Goal: Task Accomplishment & Management: Manage account settings

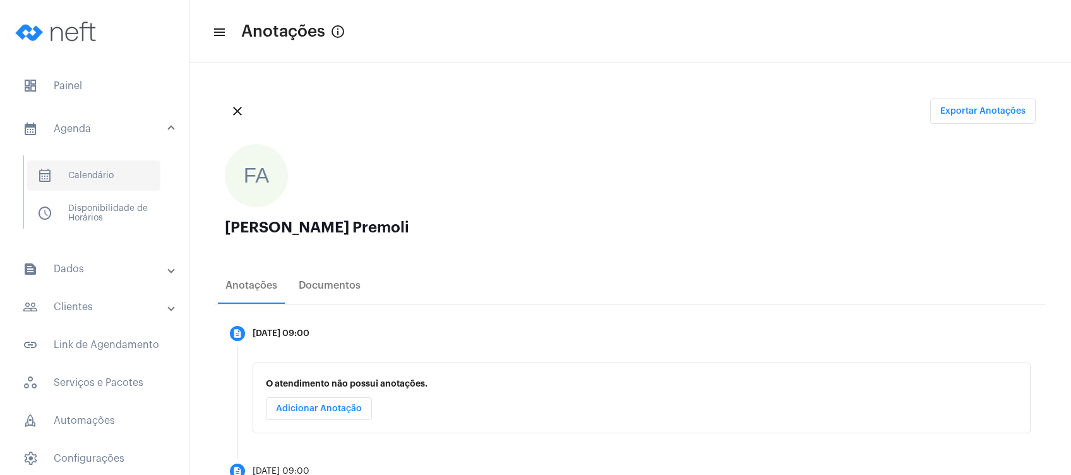
click at [111, 177] on span "calendar_month_outlined Calendário" at bounding box center [93, 175] width 133 height 30
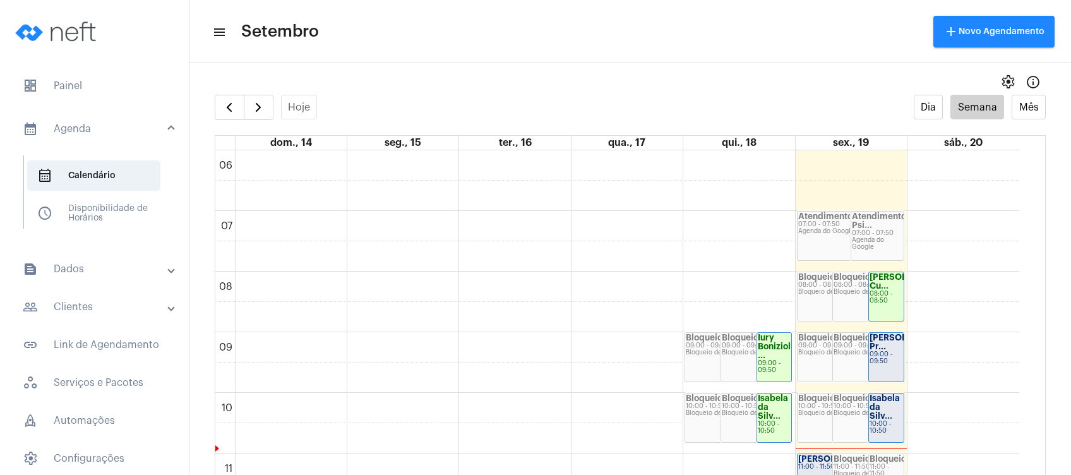
click at [80, 123] on mat-panel-title "calendar_month_outlined Agenda" at bounding box center [96, 128] width 146 height 15
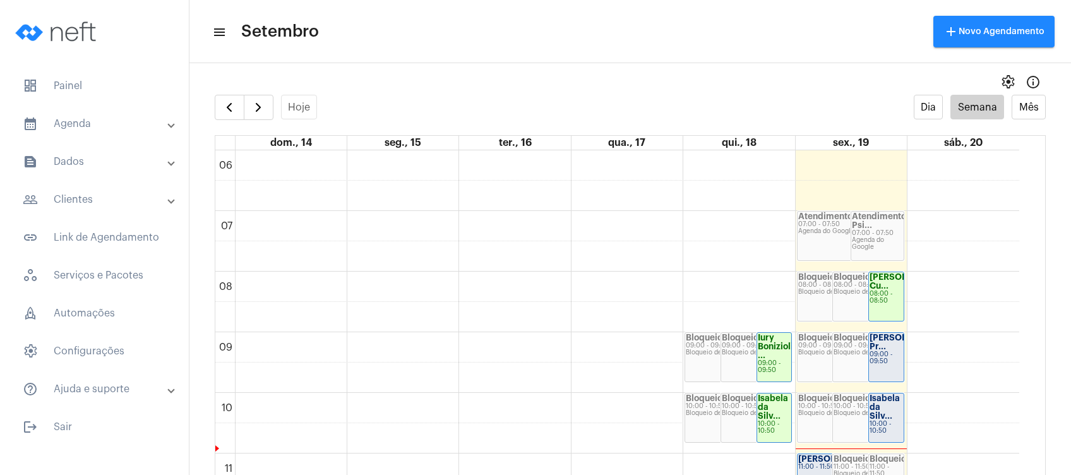
click at [81, 122] on mat-panel-title "calendar_month_outlined Agenda" at bounding box center [96, 123] width 146 height 15
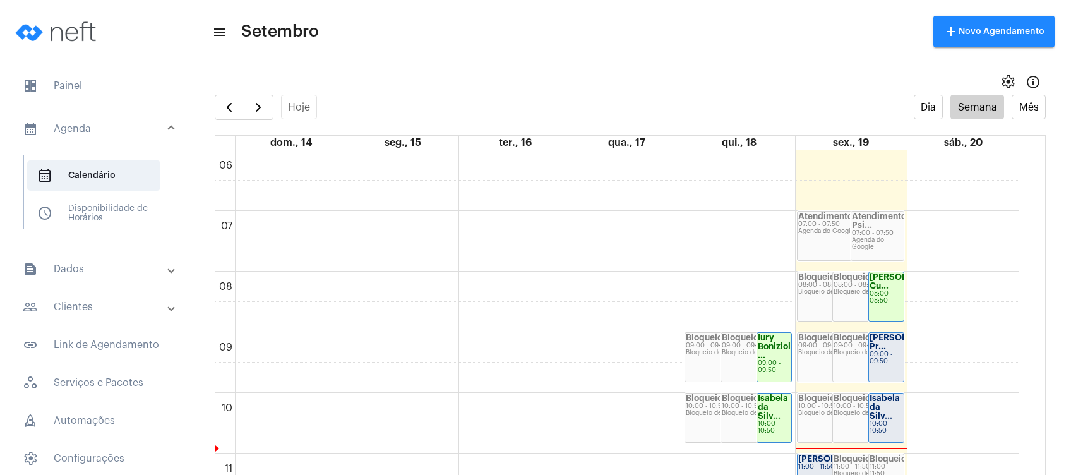
click at [81, 261] on mat-panel-title "text_snippet_outlined Dados" at bounding box center [96, 268] width 146 height 15
click at [78, 268] on mat-panel-title "people_outline Clientes" at bounding box center [96, 271] width 146 height 15
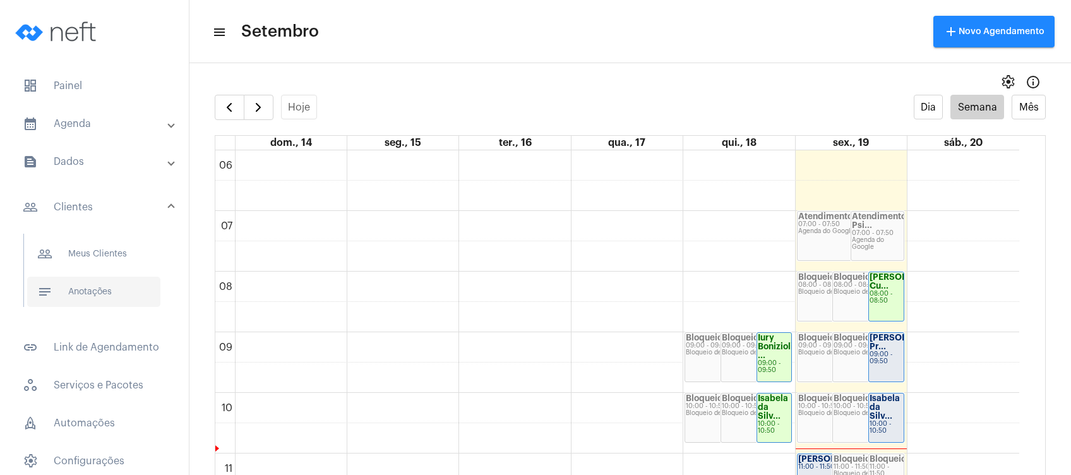
click at [76, 287] on span "notes Anotações" at bounding box center [93, 292] width 133 height 30
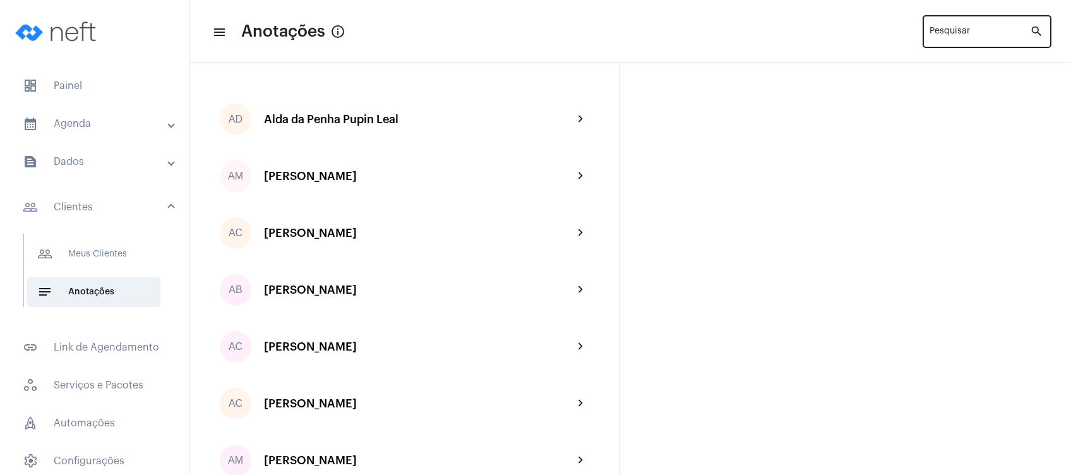
click at [957, 39] on input "Pesquisar" at bounding box center [980, 34] width 100 height 10
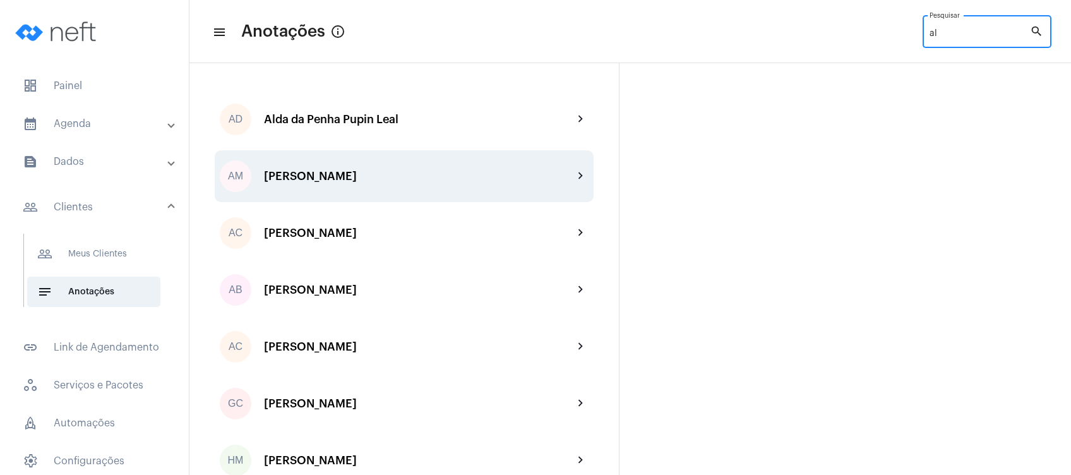
type input "al"
click at [455, 157] on div "AM [PERSON_NAME] [PERSON_NAME] chevron_right" at bounding box center [404, 176] width 379 height 52
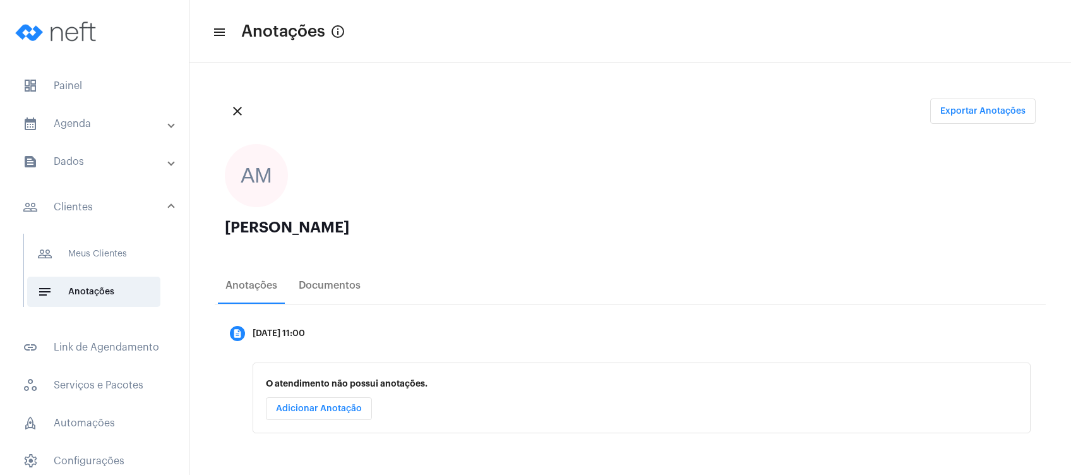
click at [111, 131] on mat-expansion-panel-header "calendar_month_outlined Agenda" at bounding box center [98, 124] width 181 height 30
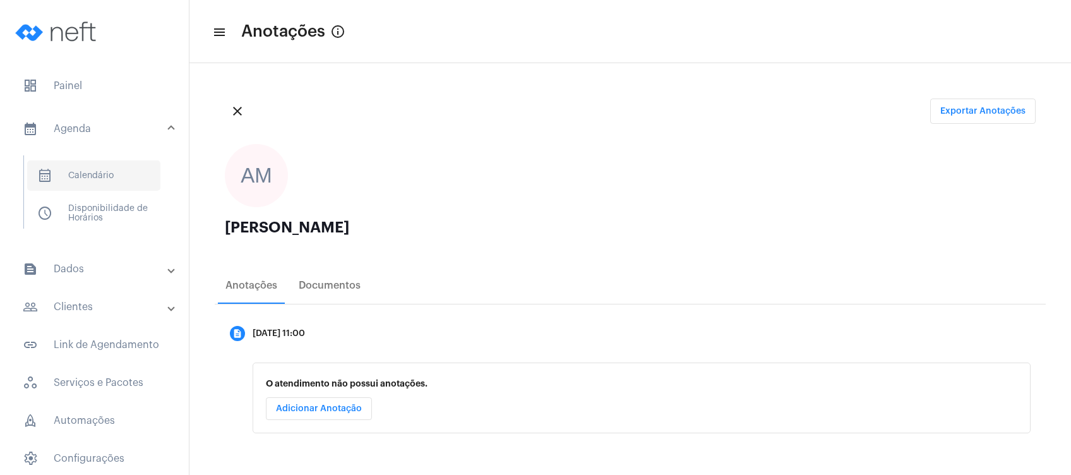
click at [123, 164] on span "calendar_month_outlined Calendário" at bounding box center [93, 175] width 133 height 30
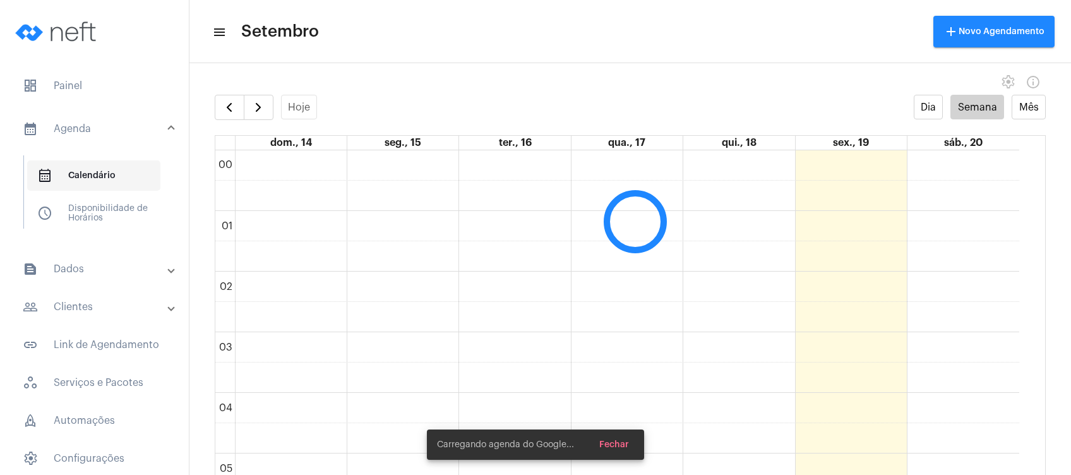
scroll to position [364, 0]
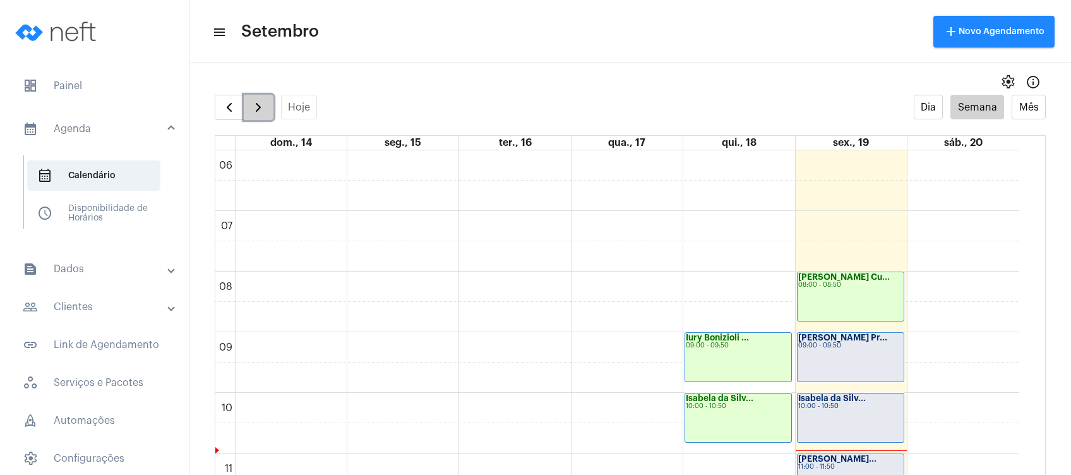
click at [262, 102] on span "button" at bounding box center [258, 107] width 15 height 15
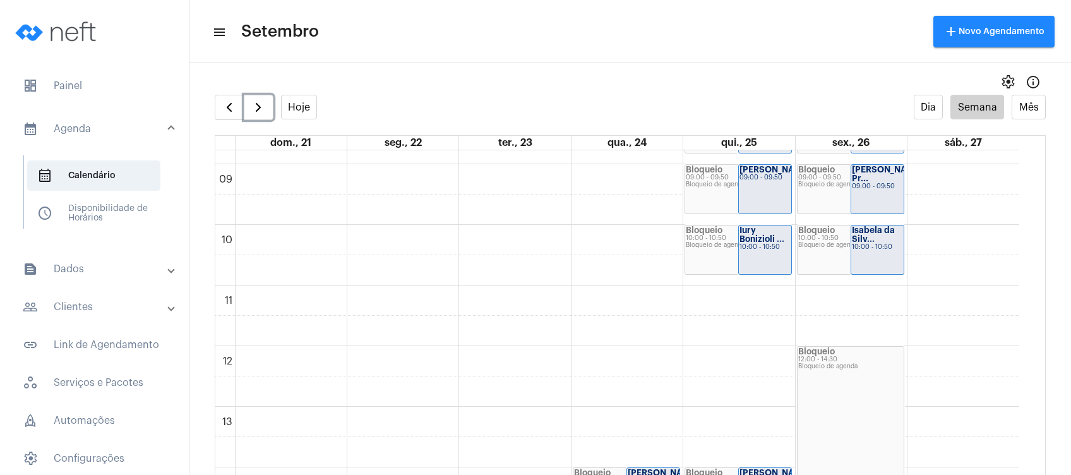
scroll to position [533, 0]
click at [131, 263] on mat-panel-title "text_snippet_outlined Dados" at bounding box center [96, 268] width 146 height 15
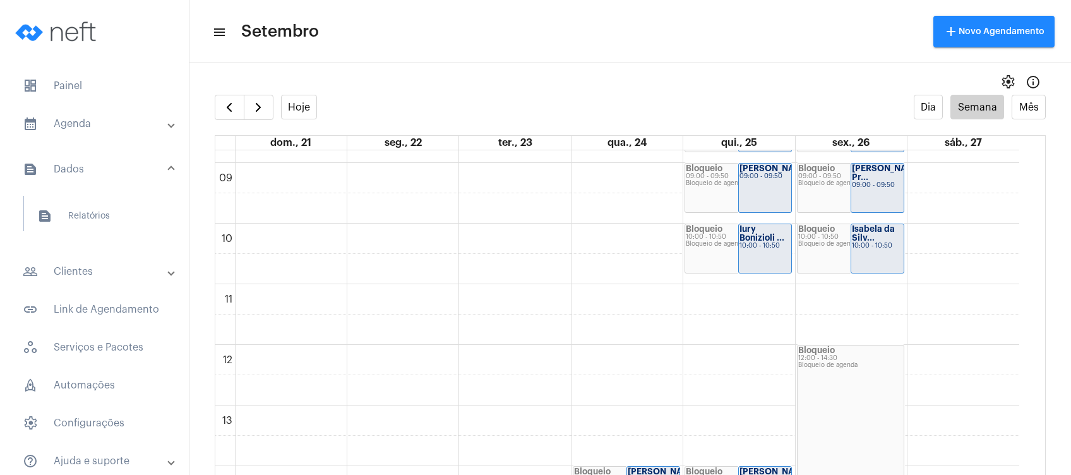
click at [128, 273] on mat-panel-title "people_outline Clientes" at bounding box center [96, 271] width 146 height 15
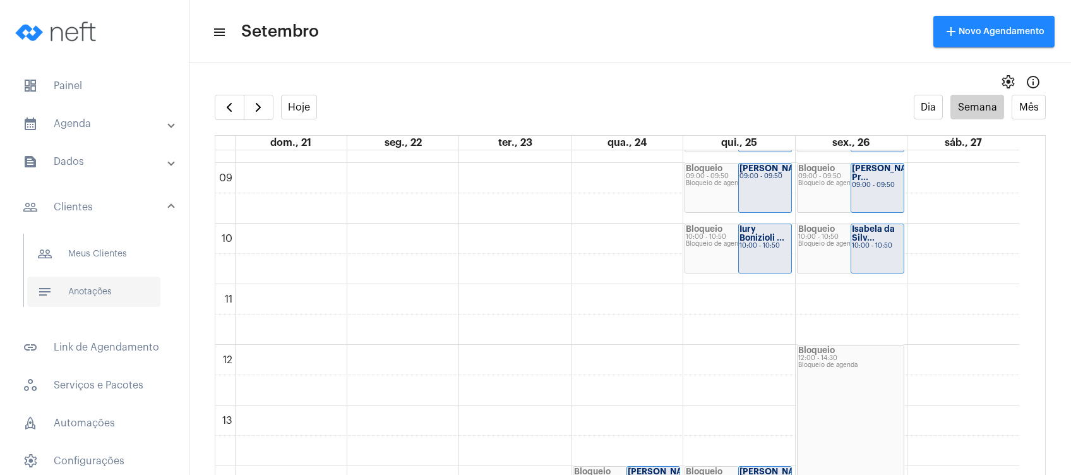
click at [129, 279] on span "notes Anotações" at bounding box center [93, 292] width 133 height 30
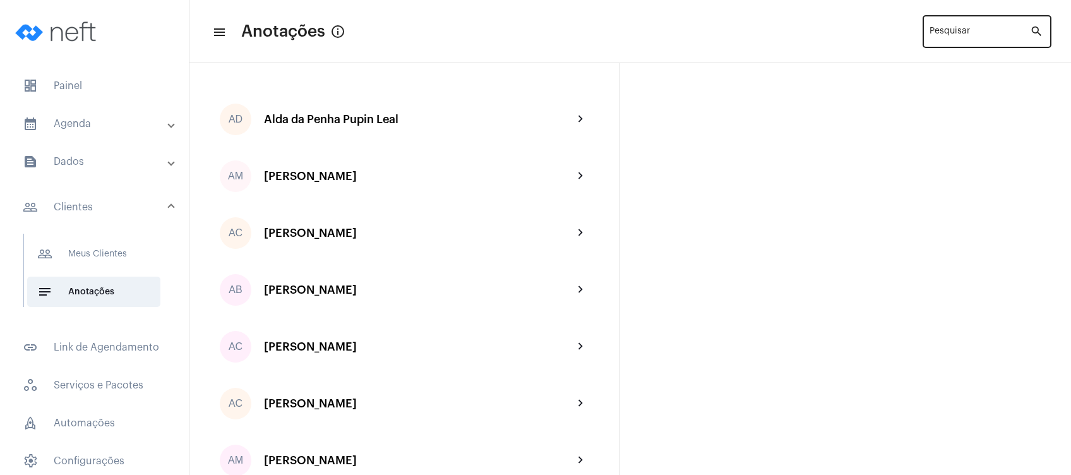
click at [943, 36] on input "Pesquisar" at bounding box center [980, 34] width 100 height 10
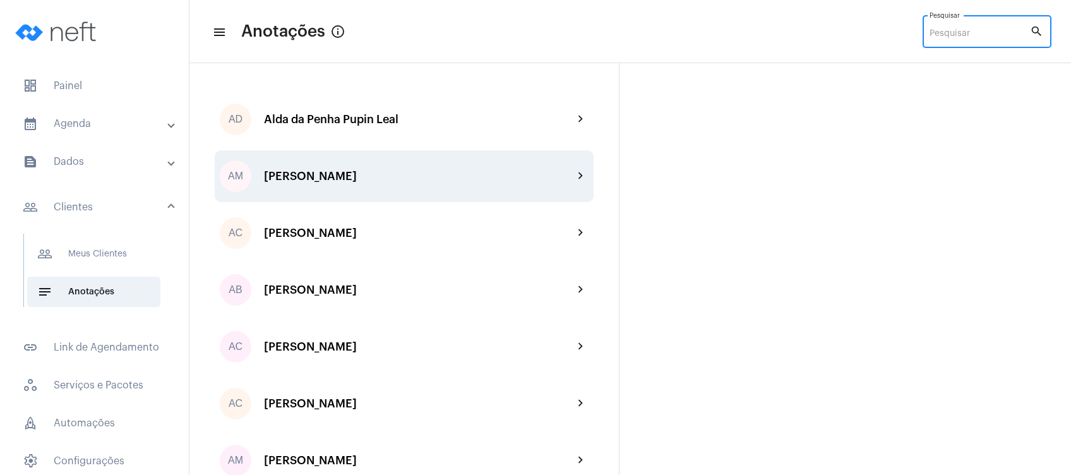
click at [480, 176] on div "[PERSON_NAME]" at bounding box center [418, 176] width 309 height 13
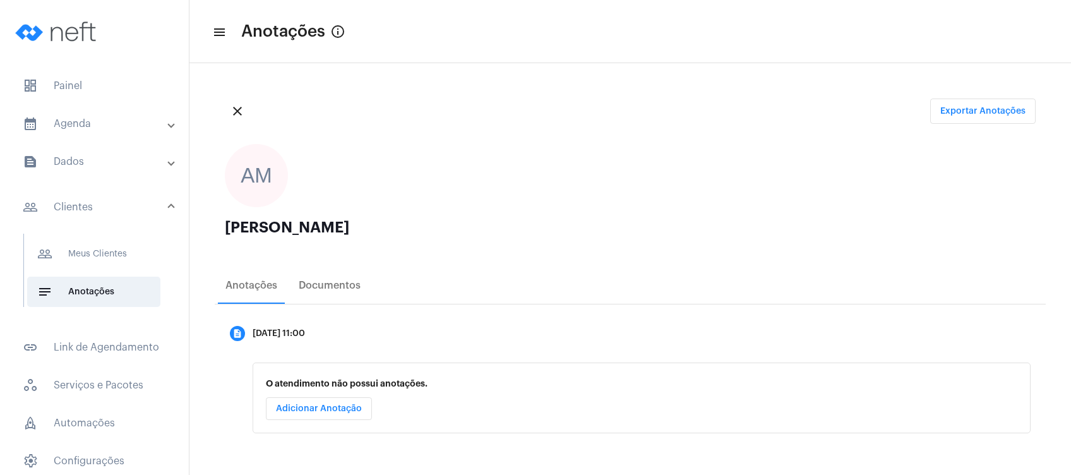
click at [338, 409] on span "Adicionar Anotação" at bounding box center [319, 408] width 86 height 9
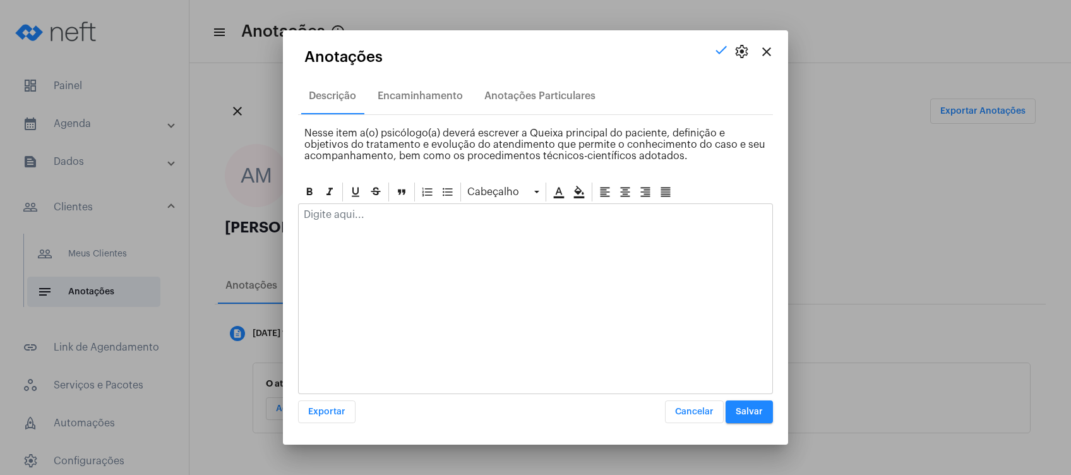
click at [390, 222] on div at bounding box center [536, 218] width 474 height 28
click at [376, 228] on div at bounding box center [536, 218] width 474 height 28
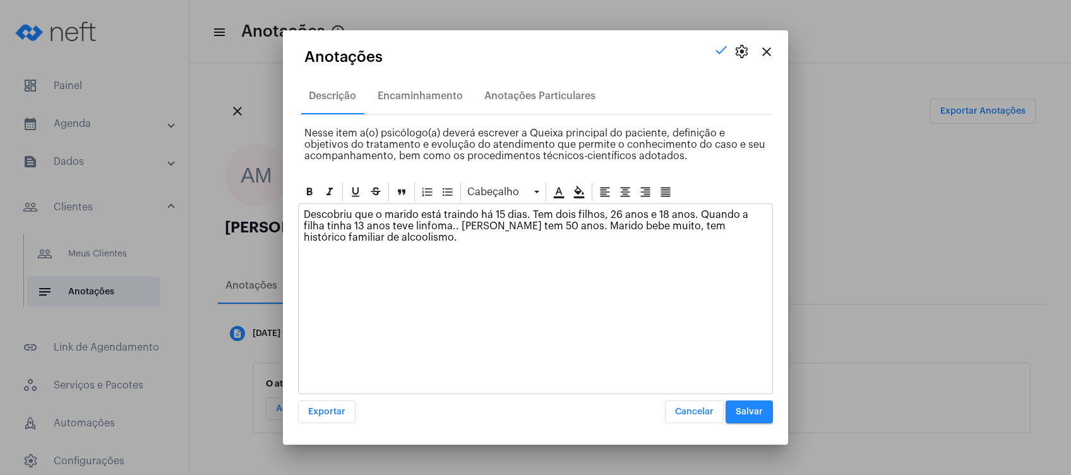
drag, startPoint x: 409, startPoint y: 44, endPoint x: 461, endPoint y: 81, distance: 64.3
click at [461, 81] on mat-dialog-container "close settings check Anotações Descrição Encaminhamento Anotações Particulares …" at bounding box center [535, 237] width 505 height 414
drag, startPoint x: 461, startPoint y: 81, endPoint x: 412, endPoint y: 55, distance: 55.4
click at [412, 55] on mat-card-title "Anotações" at bounding box center [475, 57] width 342 height 16
click at [453, 278] on div "Descobriu que o marido está traindo há 15 dias. Tem dois filhos, 26 anos e 18 a…" at bounding box center [535, 298] width 475 height 191
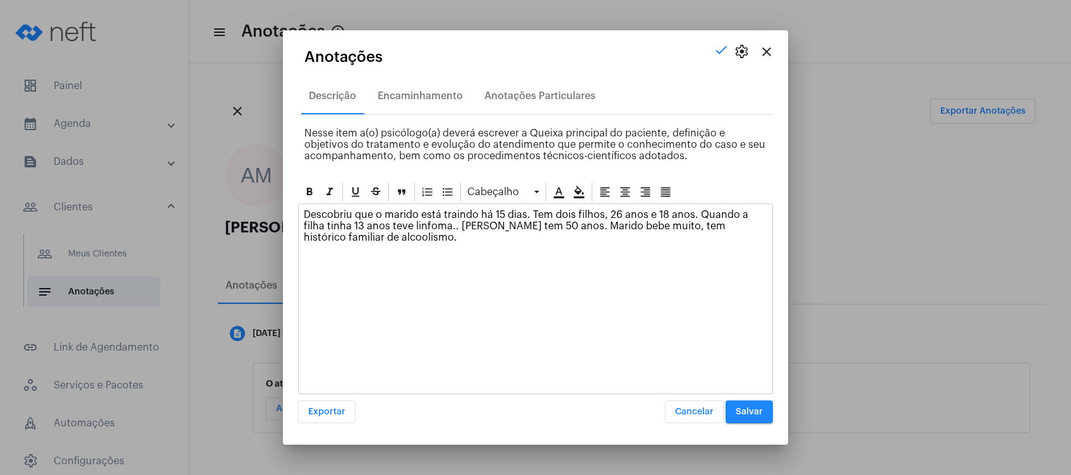
click at [407, 269] on div "Descobriu que o marido está traindo há 15 dias. Tem dois filhos, 26 anos e 18 a…" at bounding box center [535, 298] width 475 height 191
click at [738, 408] on span "Salvar" at bounding box center [749, 411] width 27 height 9
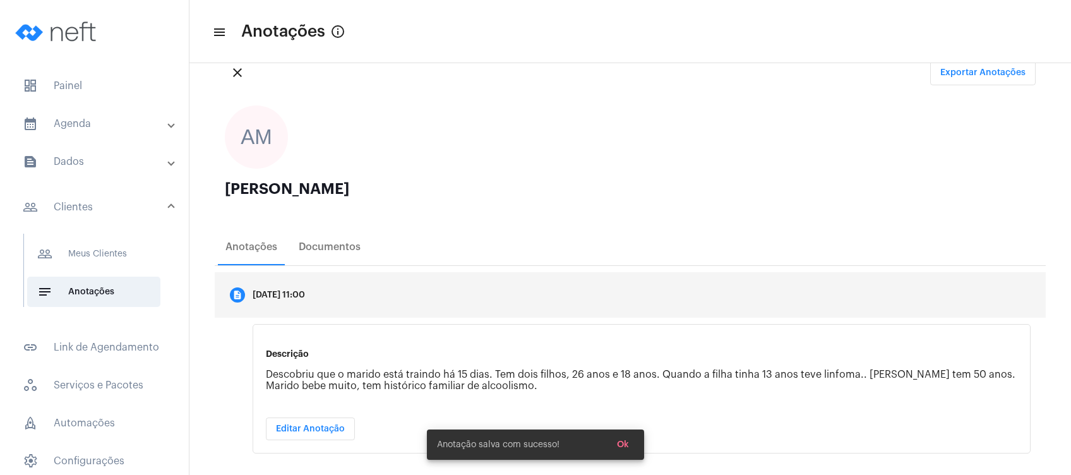
scroll to position [57, 0]
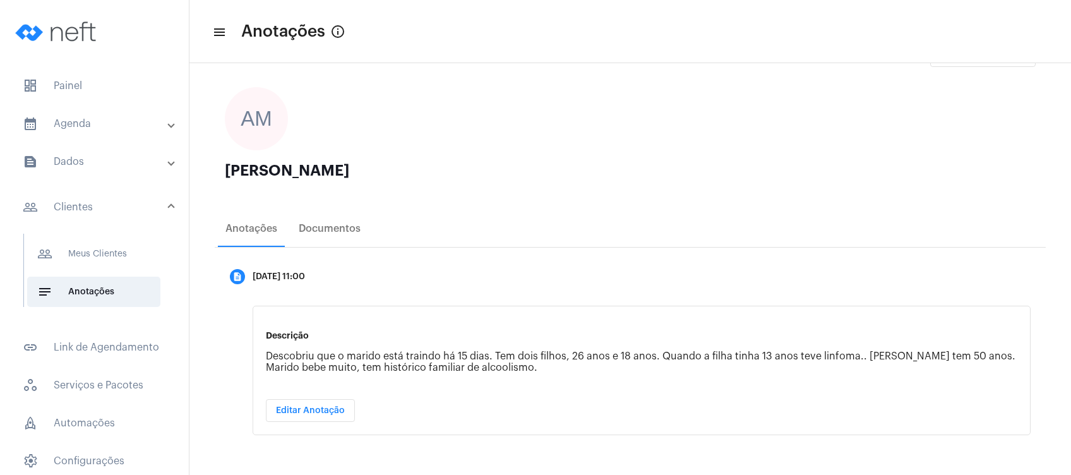
click at [331, 407] on span "Editar Anotação" at bounding box center [310, 410] width 69 height 9
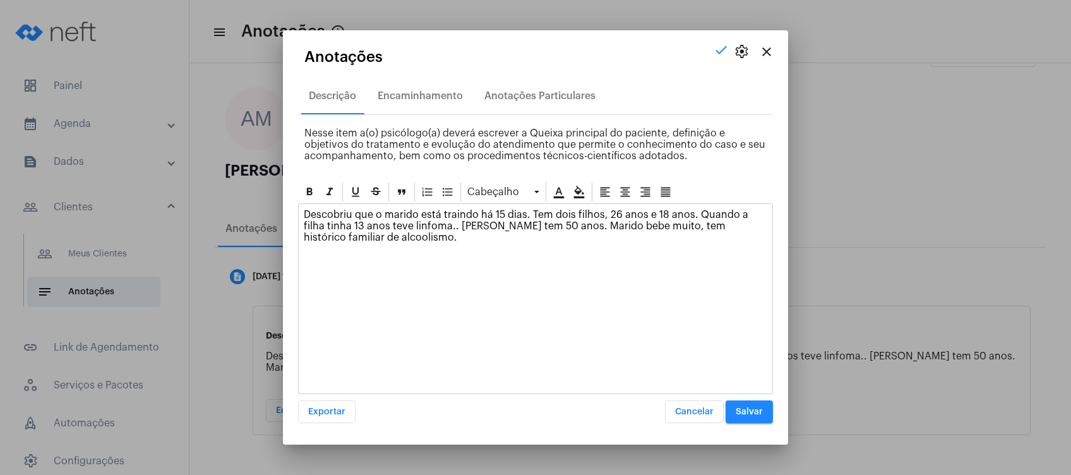
click at [515, 253] on div "Descobriu que o marido está traindo há 15 dias. Tem dois filhos, 26 anos e 18 a…" at bounding box center [535, 298] width 475 height 191
click at [506, 245] on div "Descobriu que o marido está traindo há 15 dias. Tem dois filhos, 26 anos e 18 a…" at bounding box center [536, 229] width 474 height 51
click at [450, 268] on div "Descobriu que o marido está traindo há 15 dias. Tem dois filhos, 26 anos e 18 a…" at bounding box center [535, 298] width 475 height 191
click at [445, 285] on div "Descobriu que o marido está traindo há 15 dias. Tem dois filhos, 26 anos e 18 a…" at bounding box center [535, 298] width 475 height 191
click at [419, 246] on div "Descobriu que o marido está traindo há 15 dias. Tem dois filhos, 26 anos e 18 a…" at bounding box center [536, 229] width 474 height 51
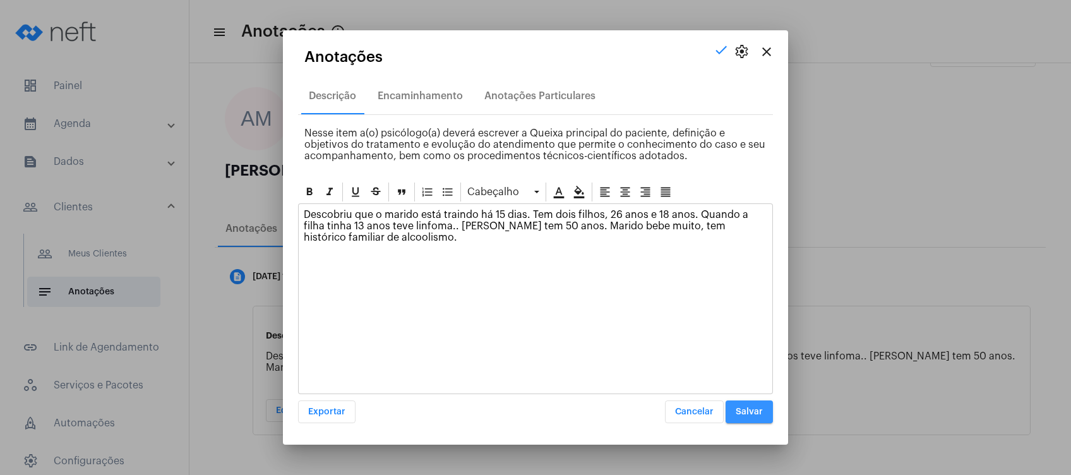
click at [748, 417] on button "Salvar" at bounding box center [749, 411] width 47 height 23
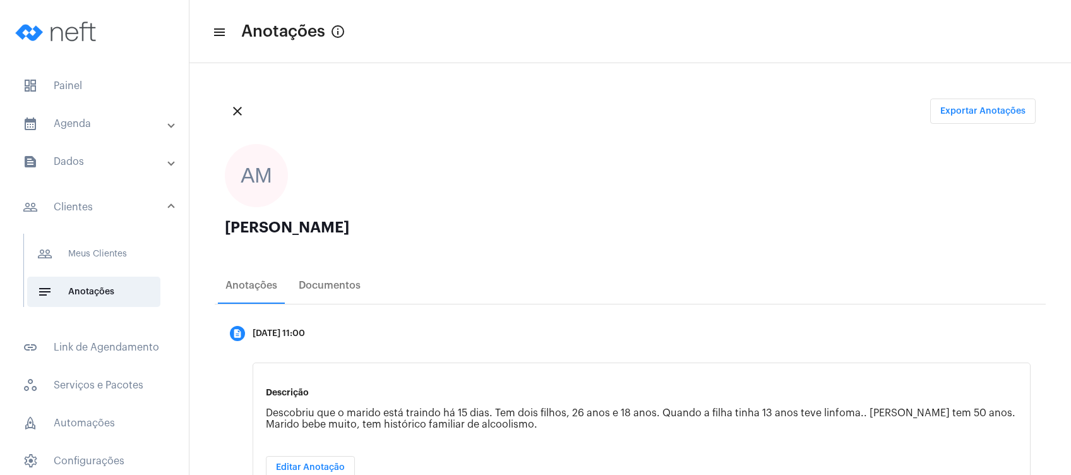
click at [129, 122] on mat-panel-title "calendar_month_outlined Agenda" at bounding box center [96, 123] width 146 height 15
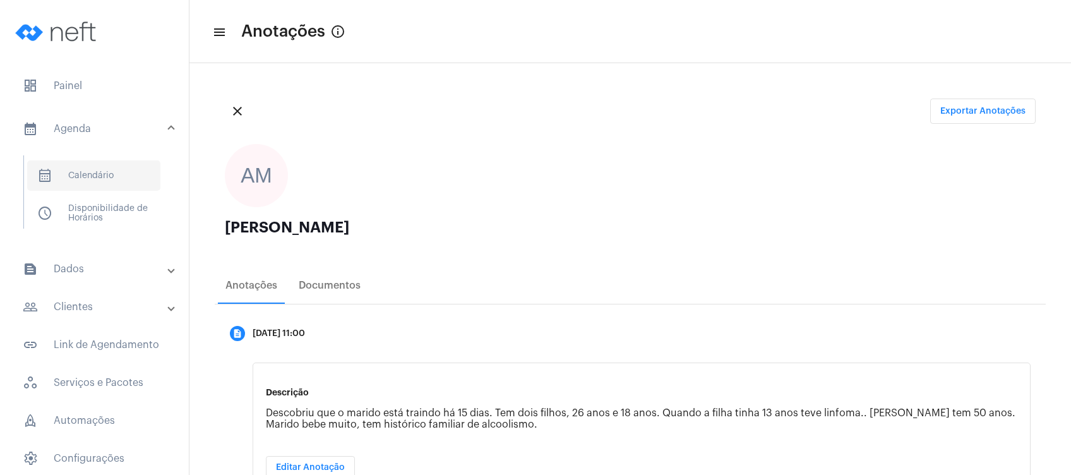
click at [146, 165] on span "calendar_month_outlined Calendário" at bounding box center [93, 175] width 133 height 30
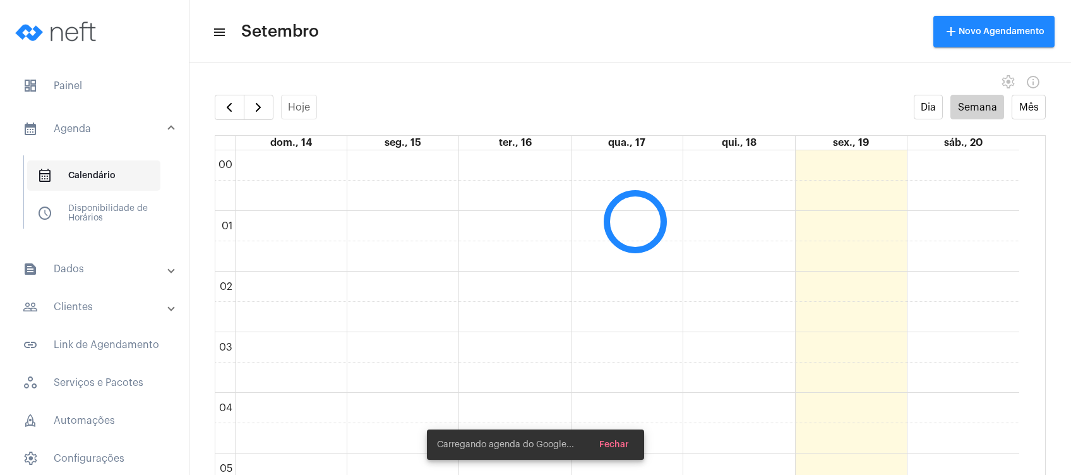
scroll to position [364, 0]
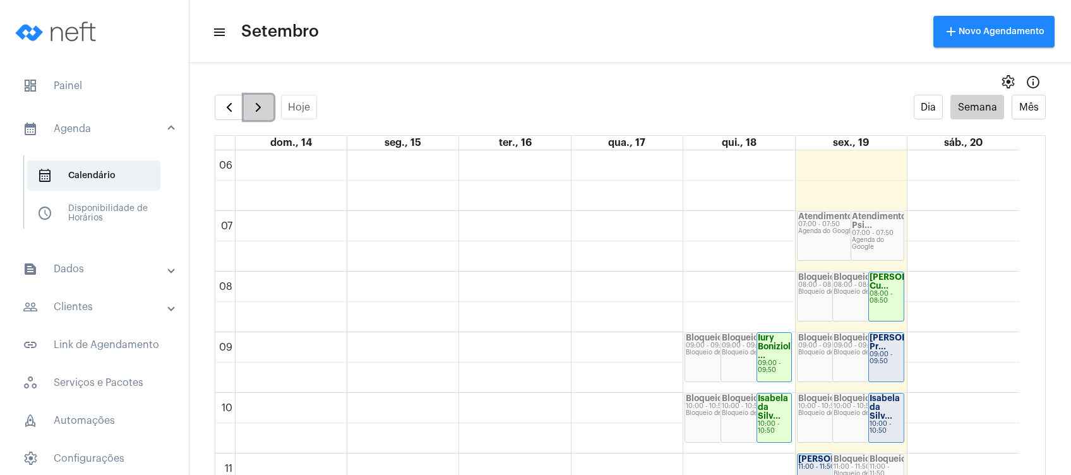
click at [266, 109] on button "button" at bounding box center [259, 107] width 30 height 25
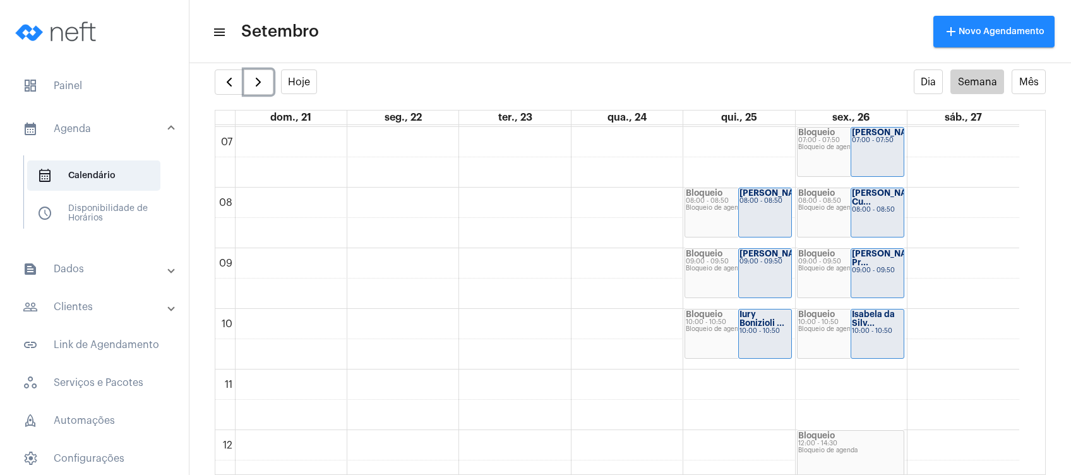
scroll to position [449, 0]
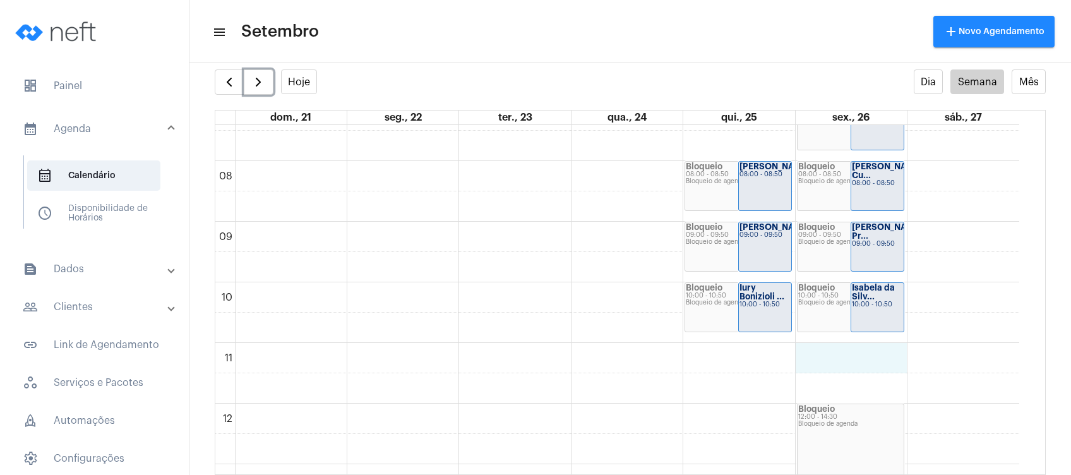
click at [842, 365] on div "00 01 02 03 04 05 06 07 08 09 10 11 12 13 14 15 16 17 18 19 20 21 22 23 Bloquei…" at bounding box center [617, 403] width 804 height 1455
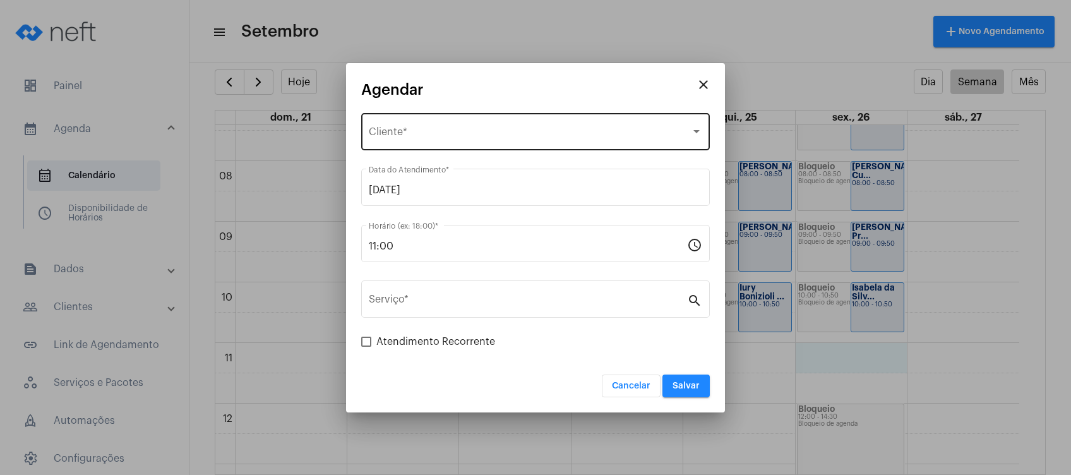
click at [639, 140] on div "Selecione o Cliente Cliente *" at bounding box center [535, 131] width 333 height 40
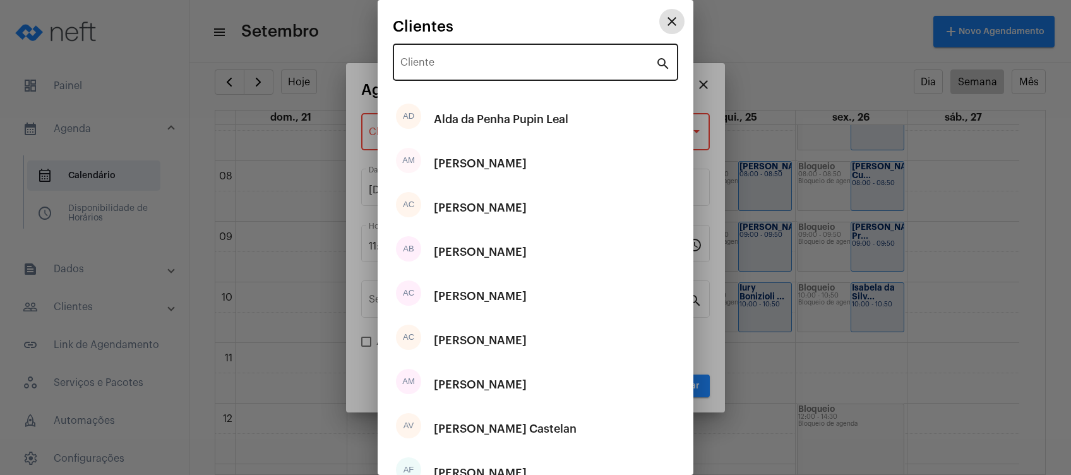
click at [581, 66] on input "Cliente" at bounding box center [527, 64] width 255 height 11
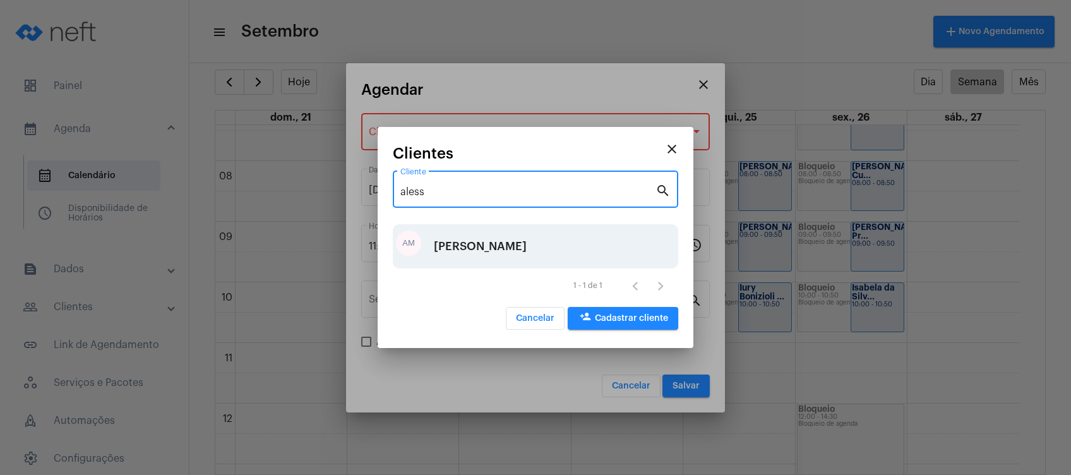
type input "aless"
click at [487, 245] on div "[PERSON_NAME]" at bounding box center [480, 246] width 93 height 38
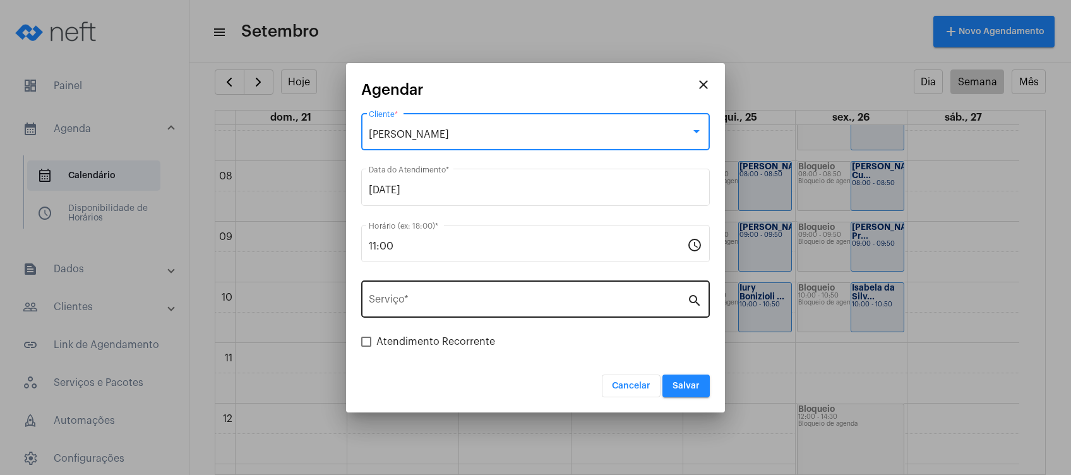
click at [473, 304] on input "Serviço *" at bounding box center [528, 301] width 318 height 11
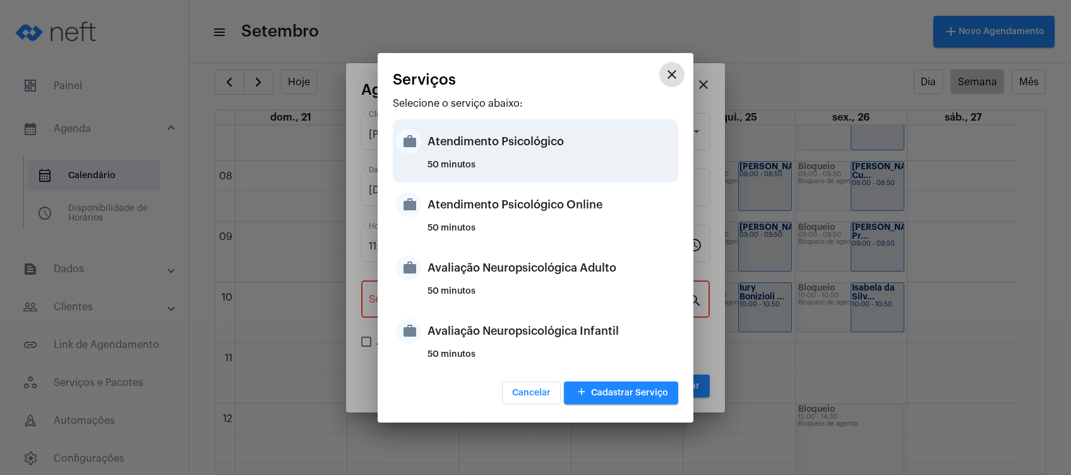
click at [480, 150] on div "Atendimento Psicológico" at bounding box center [552, 142] width 248 height 38
type input "Atendimento Psicológico"
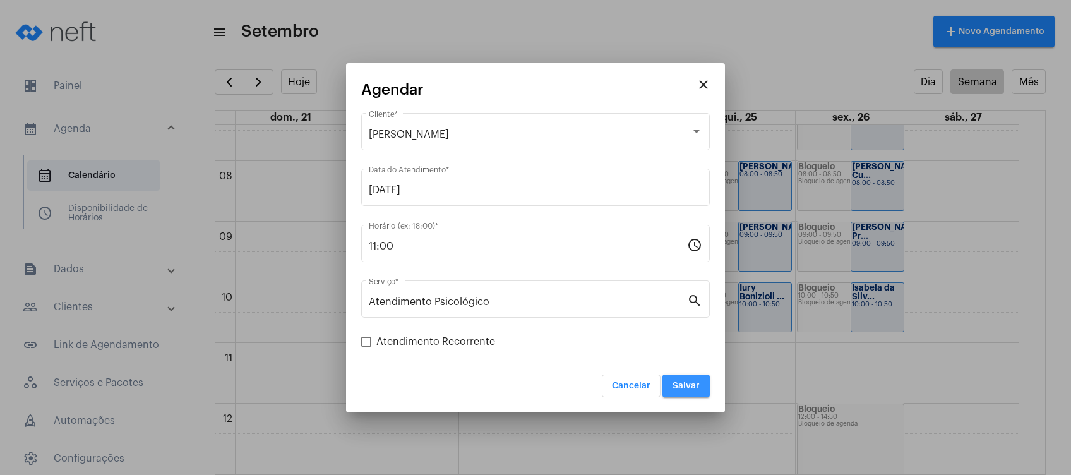
click at [688, 385] on span "Salvar" at bounding box center [686, 385] width 27 height 9
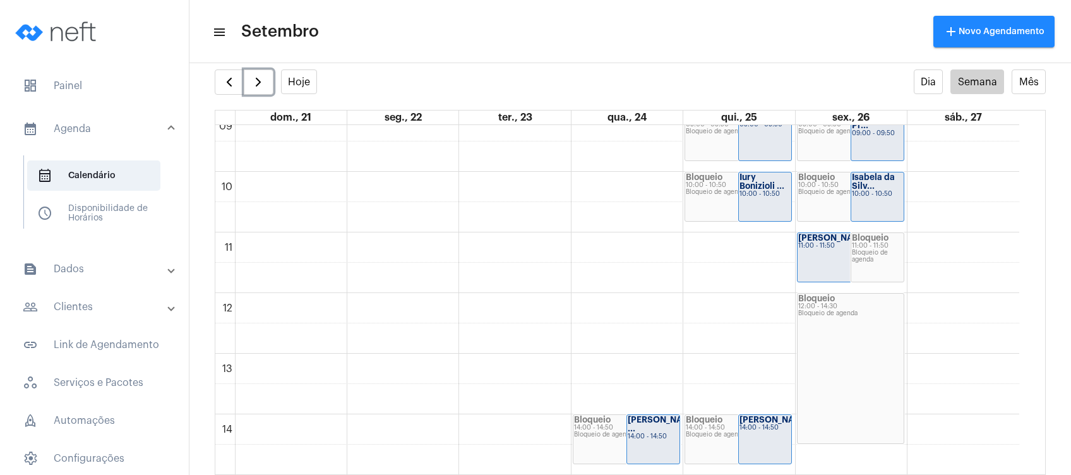
scroll to position [533, 0]
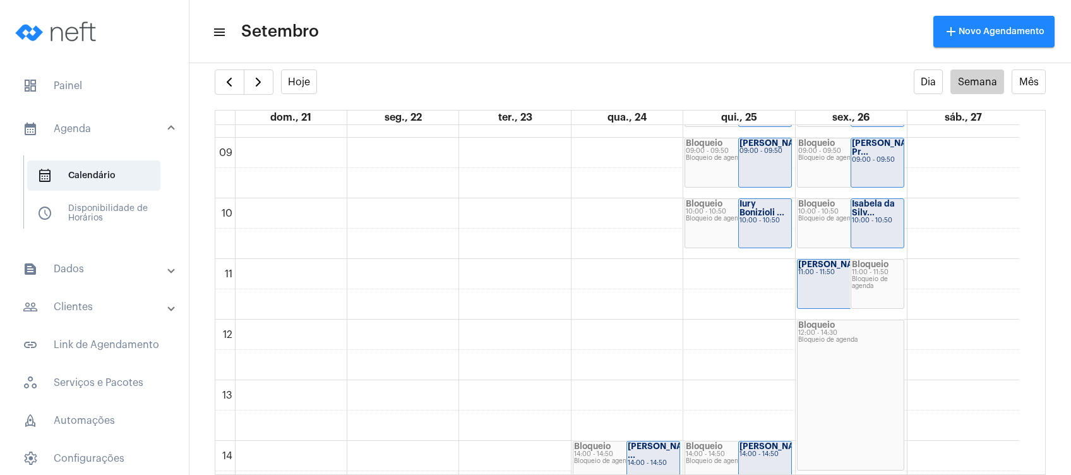
click at [111, 265] on mat-panel-title "text_snippet_outlined Dados" at bounding box center [96, 268] width 146 height 15
click at [118, 272] on mat-panel-title "people_outline Clientes" at bounding box center [96, 271] width 146 height 15
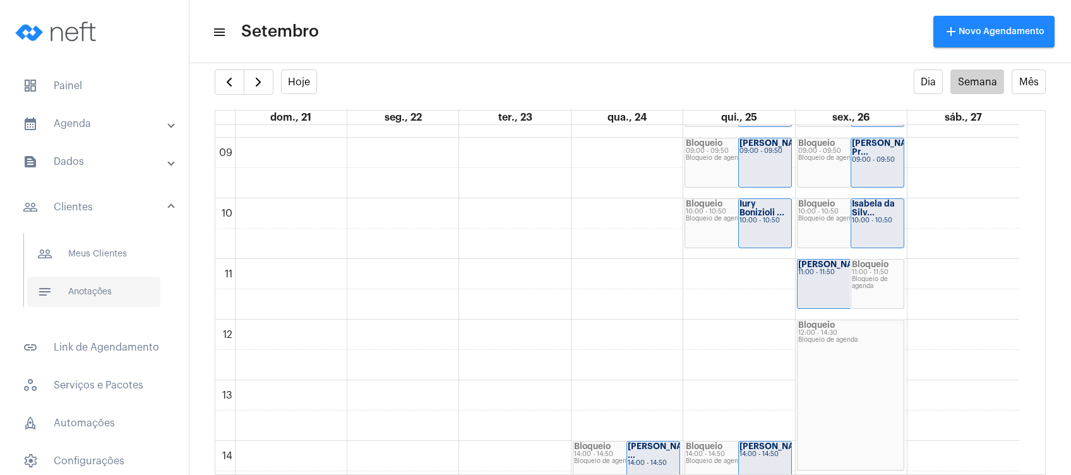
click at [121, 282] on span "notes Anotações" at bounding box center [93, 292] width 133 height 30
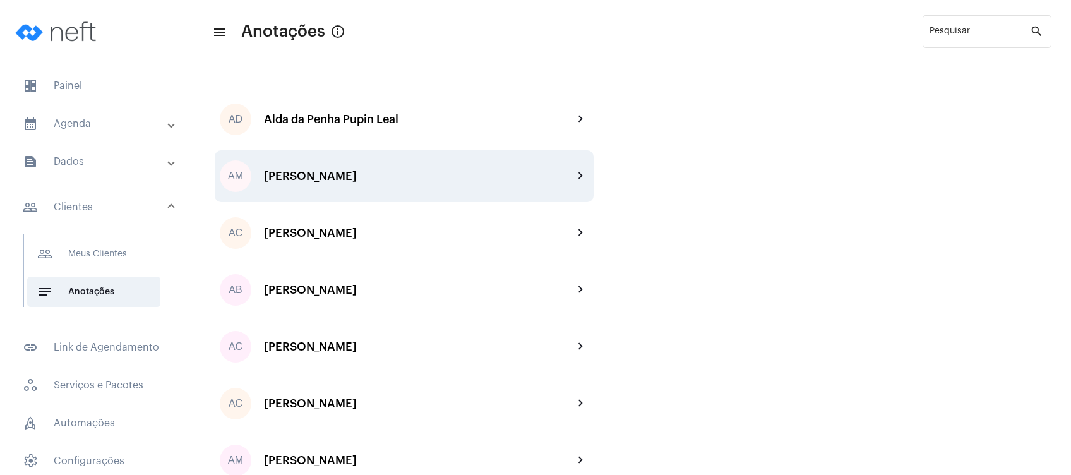
click at [414, 182] on div "[PERSON_NAME]" at bounding box center [418, 176] width 309 height 13
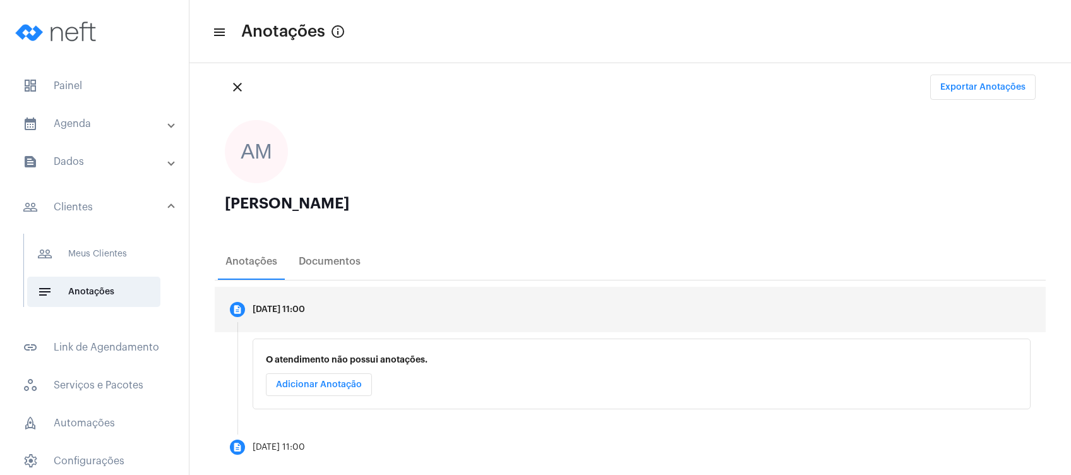
scroll to position [44, 0]
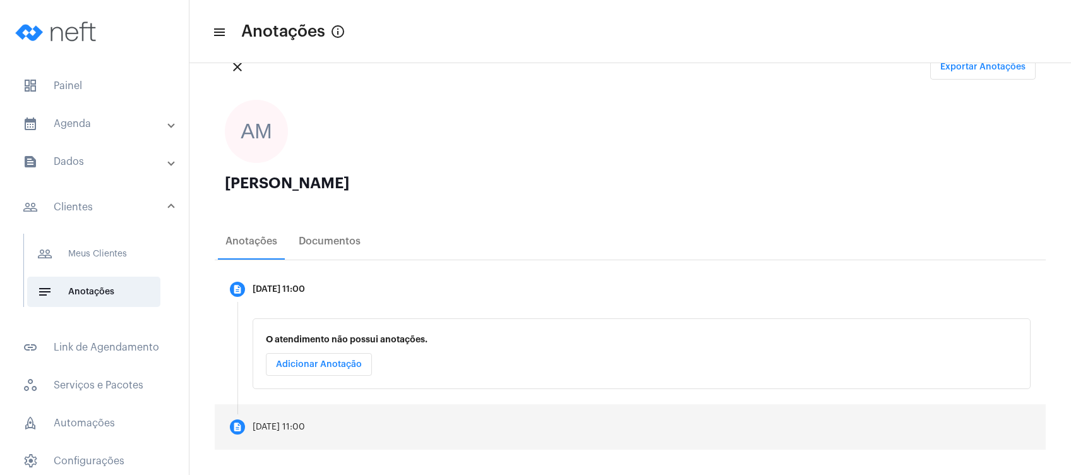
click at [305, 423] on div "[DATE] 11:00" at bounding box center [279, 427] width 52 height 9
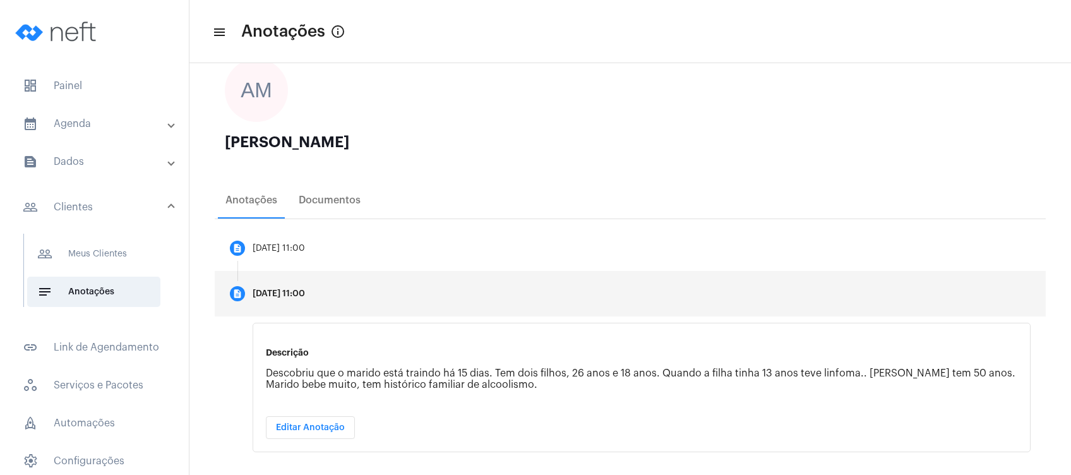
scroll to position [102, 0]
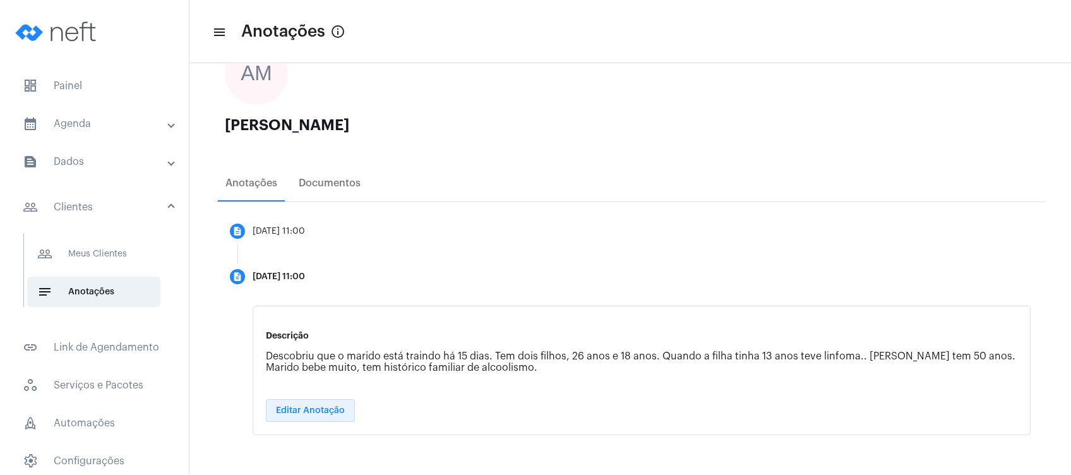
click at [326, 407] on span "Editar Anotação" at bounding box center [310, 410] width 69 height 9
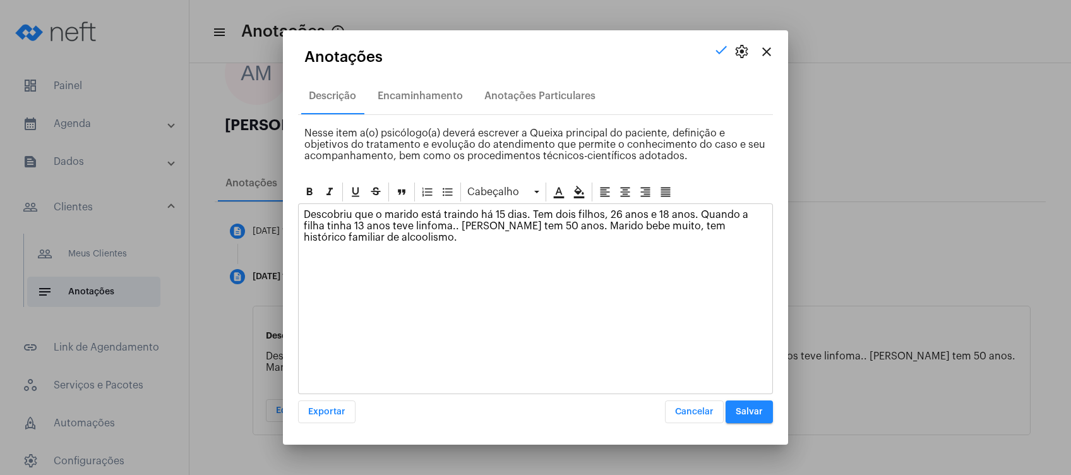
click at [435, 249] on div "Descobriu que o marido está traindo há 15 dias. Tem dois filhos, 26 anos e 18 a…" at bounding box center [536, 229] width 474 height 51
click at [472, 258] on div "Descobriu que o marido está traindo há 15 dias. Tem dois filhos, 26 anos e 18 a…" at bounding box center [535, 298] width 475 height 191
click at [501, 249] on div "Descobriu que o marido está traindo há 15 dias. Tem dois filhos, 26 anos e 18 a…" at bounding box center [536, 229] width 474 height 51
click at [522, 272] on div "Descobriu que o marido está traindo há 15 dias. Tem dois filhos, 26 anos e 18 a…" at bounding box center [535, 298] width 475 height 191
click at [509, 252] on div "Descobriu que o marido está traindo há 15 dias. Tem dois filhos, 26 anos e 18 a…" at bounding box center [536, 229] width 474 height 51
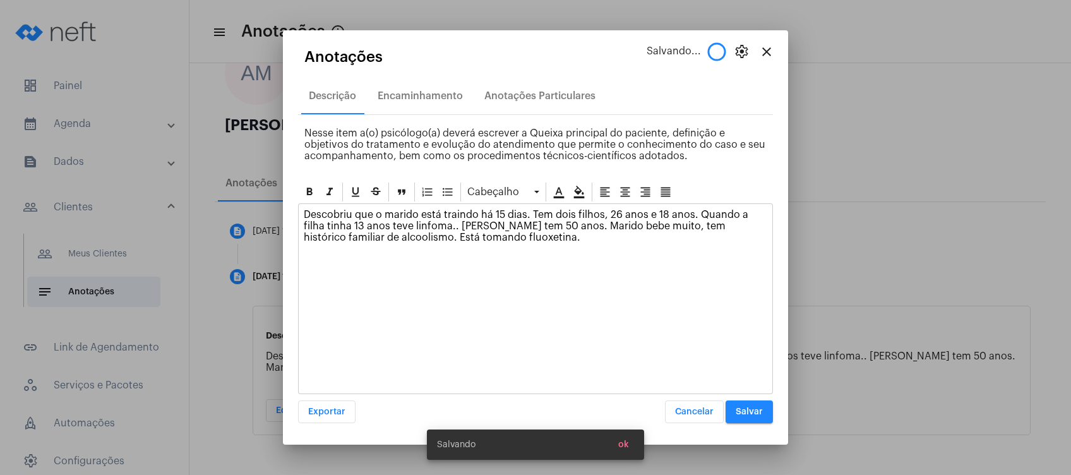
click at [480, 236] on p "Descobriu que o marido está traindo há 15 dias. Tem dois filhos, 26 anos e 18 a…" at bounding box center [536, 226] width 464 height 34
drag, startPoint x: 479, startPoint y: 236, endPoint x: 486, endPoint y: 241, distance: 8.6
click at [483, 239] on p "Descobriu que o marido está traindo há 15 dias. Tem dois filhos, 26 anos e 18 a…" at bounding box center [536, 226] width 464 height 34
click at [493, 246] on div "Descobriu que o marido está traindo há 15 dias. Tem dois filhos, 26 anos e 18 a…" at bounding box center [536, 229] width 474 height 51
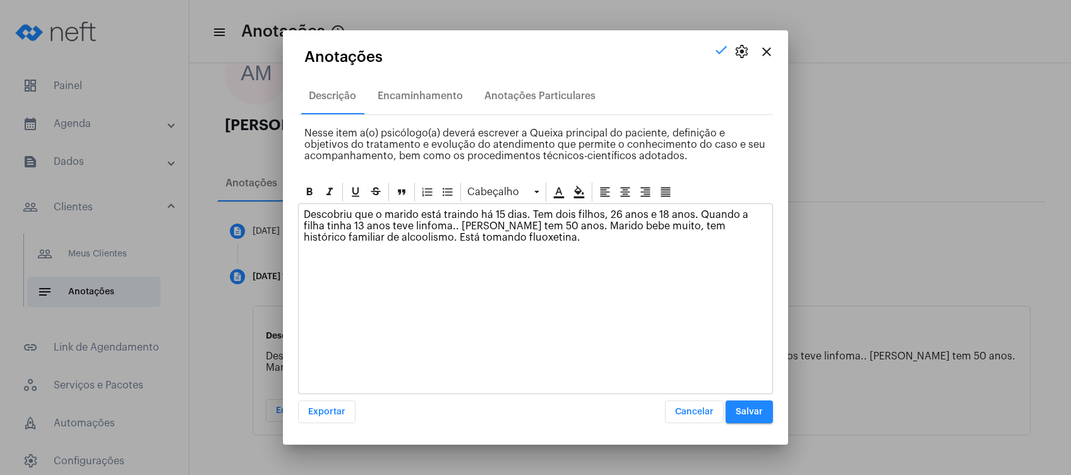
click at [495, 237] on p "Descobriu que o marido está traindo há 15 dias. Tem dois filhos, 26 anos e 18 a…" at bounding box center [536, 226] width 464 height 34
click at [472, 239] on p "Descobriu que o marido está traindo há 15 dias. Tem dois filhos, 26 anos e 18 a…" at bounding box center [536, 226] width 464 height 34
click at [495, 239] on p "Descobriu que o marido está traindo há 15 dias. Tem dois filhos, 26 anos e 18 a…" at bounding box center [536, 226] width 464 height 34
click at [484, 241] on p "Descobriu que o marido está traindo há 15 dias. Tem dois filhos, 26 anos e 18 a…" at bounding box center [536, 226] width 464 height 34
drag, startPoint x: 693, startPoint y: 287, endPoint x: 664, endPoint y: 274, distance: 31.4
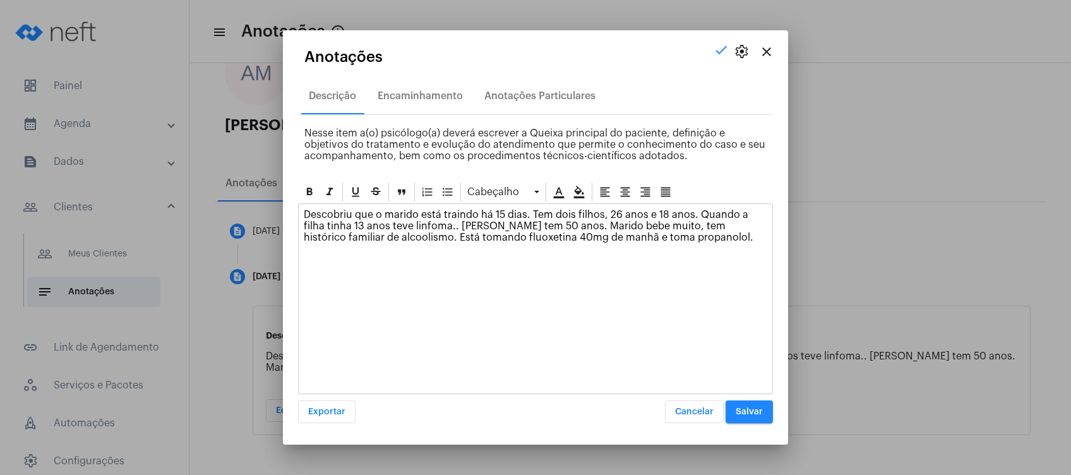
click at [693, 289] on div "Descobriu que o marido está traindo há 15 dias. Tem dois filhos, 26 anos e 18 a…" at bounding box center [535, 298] width 475 height 191
drag, startPoint x: 593, startPoint y: 239, endPoint x: 652, endPoint y: 251, distance: 60.6
click at [652, 251] on div "Descobriu que o marido está traindo há 15 dias. Tem dois filhos, 26 anos e 18 a…" at bounding box center [536, 229] width 474 height 51
click at [678, 323] on div "Descobriu que o marido está traindo há 15 dias. Tem dois filhos, 26 anos e 18 a…" at bounding box center [535, 298] width 475 height 191
click at [659, 244] on div "Descobriu que o marido está traindo há 15 dias. Tem dois filhos, 26 anos e 18 a…" at bounding box center [536, 229] width 474 height 51
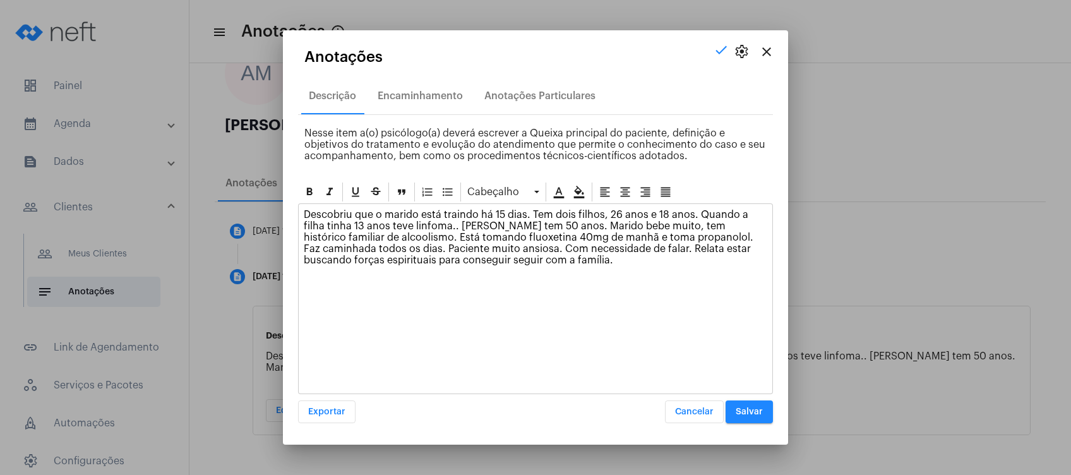
click at [748, 408] on span "Salvar" at bounding box center [749, 411] width 27 height 9
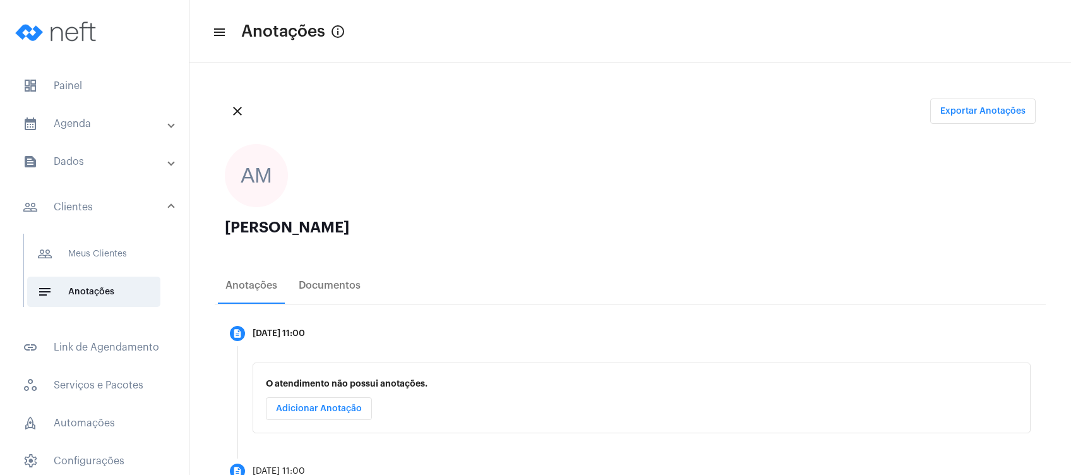
drag, startPoint x: 227, startPoint y: 227, endPoint x: 453, endPoint y: 237, distance: 226.4
click at [453, 237] on div "[PERSON_NAME]" at bounding box center [630, 235] width 811 height 31
copy div "[PERSON_NAME]"
